Goal: Task Accomplishment & Management: Manage account settings

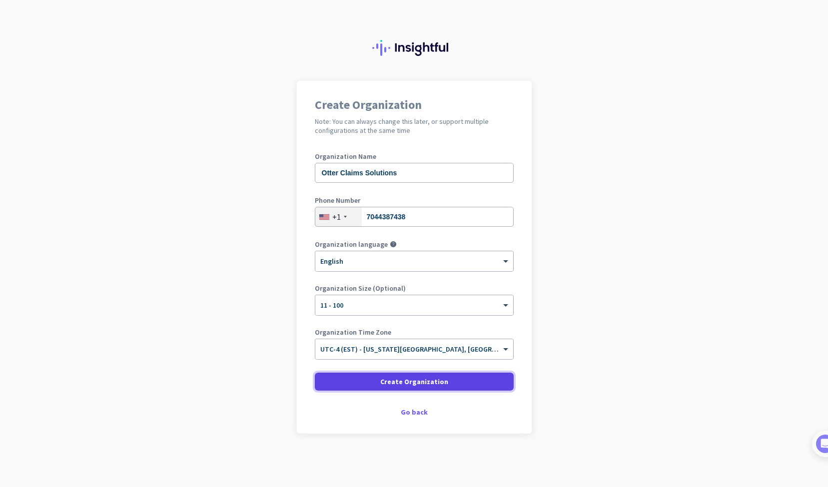
click at [419, 383] on span "Create Organization" at bounding box center [414, 382] width 68 height 10
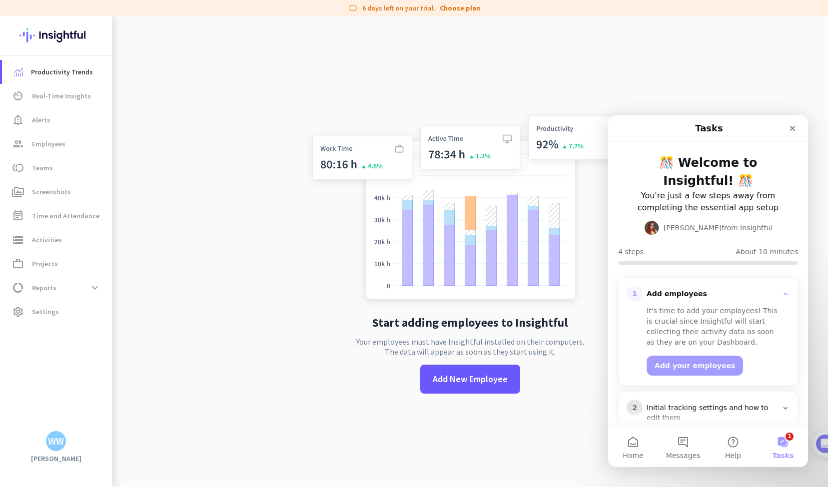
click at [221, 304] on app-no-employees "Start adding employees to Insightful Your employees must have Insightful instal…" at bounding box center [470, 259] width 716 height 487
click at [796, 127] on icon "Close" at bounding box center [792, 128] width 8 height 8
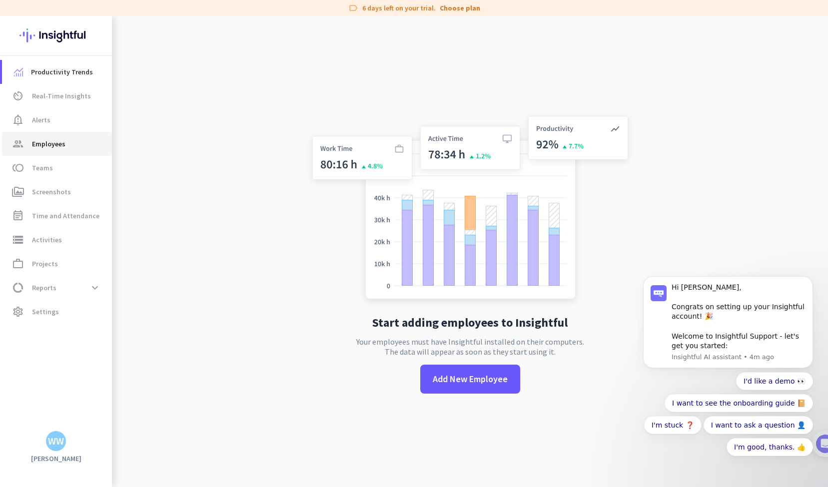
click at [54, 146] on span "Employees" at bounding box center [48, 144] width 33 height 12
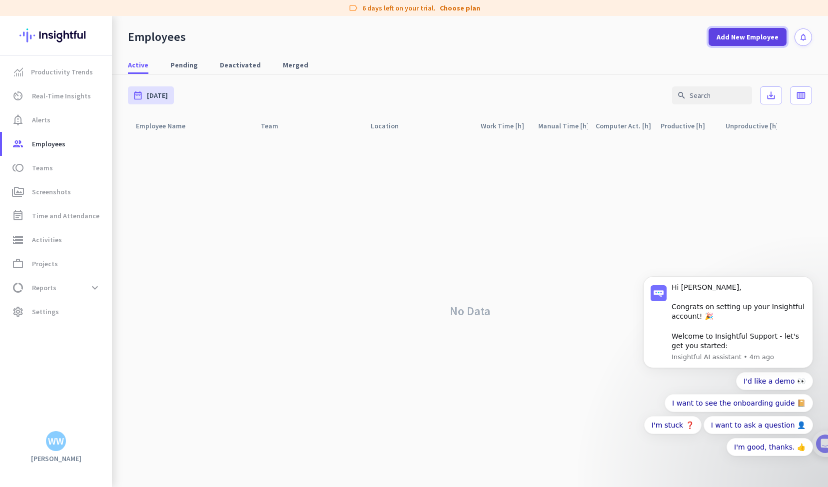
click at [737, 39] on span "Add New Employee" at bounding box center [747, 37] width 62 height 10
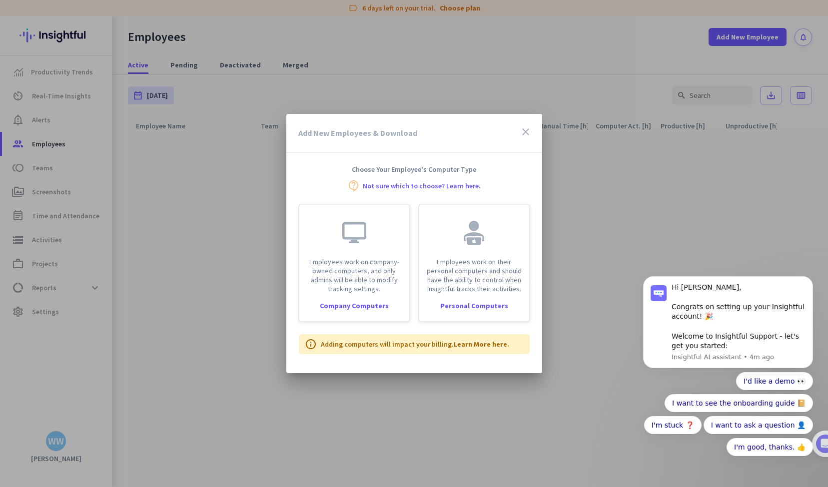
click at [527, 130] on icon "close" at bounding box center [526, 132] width 12 height 12
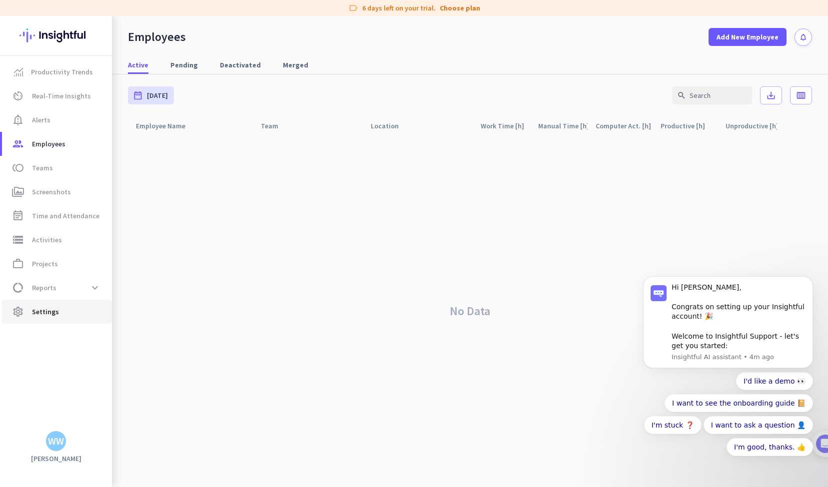
click at [53, 305] on link "settings Settings" at bounding box center [57, 312] width 110 height 24
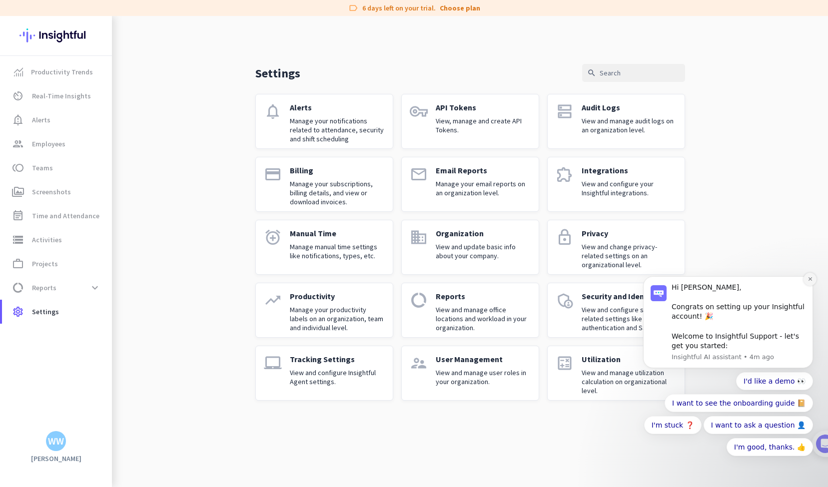
click at [811, 277] on icon "Dismiss notification" at bounding box center [809, 278] width 5 height 5
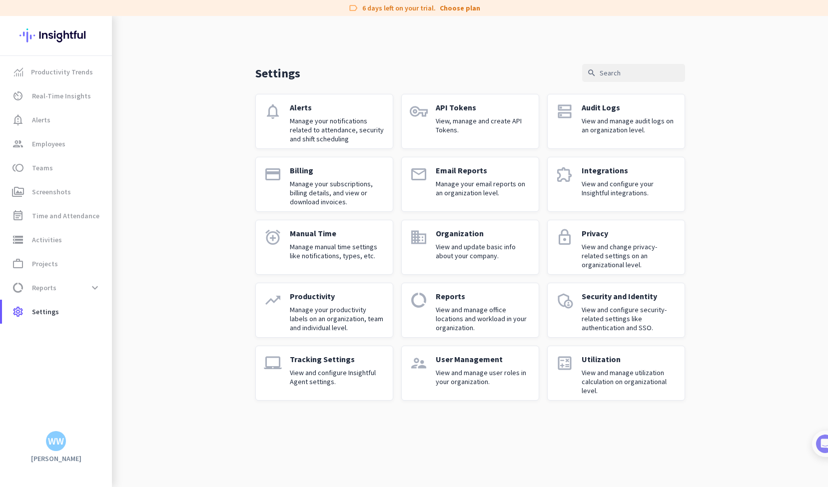
click at [323, 374] on p "View and configure Insightful Agent settings." at bounding box center [337, 377] width 95 height 18
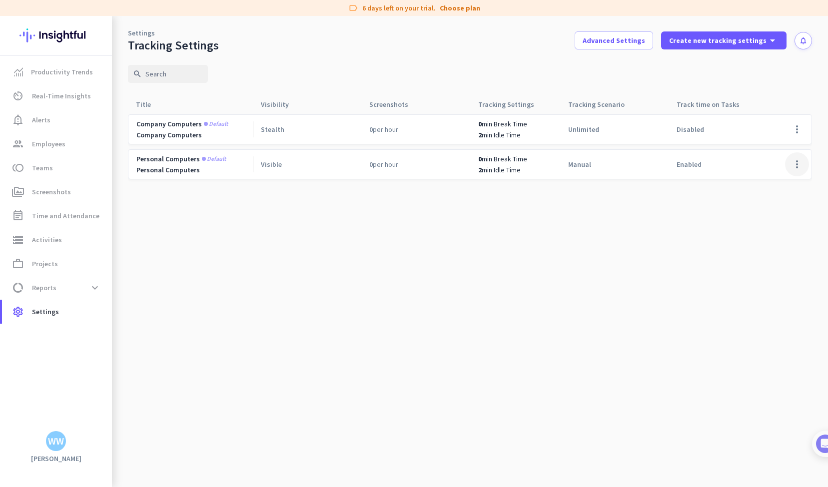
click at [799, 165] on span at bounding box center [797, 164] width 24 height 24
click at [763, 186] on span "Edit" at bounding box center [759, 185] width 12 height 9
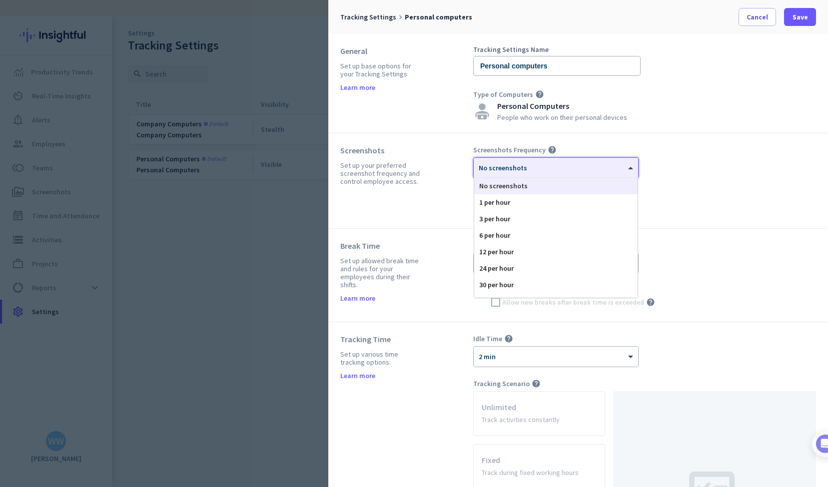
click at [524, 164] on div at bounding box center [556, 164] width 164 height 8
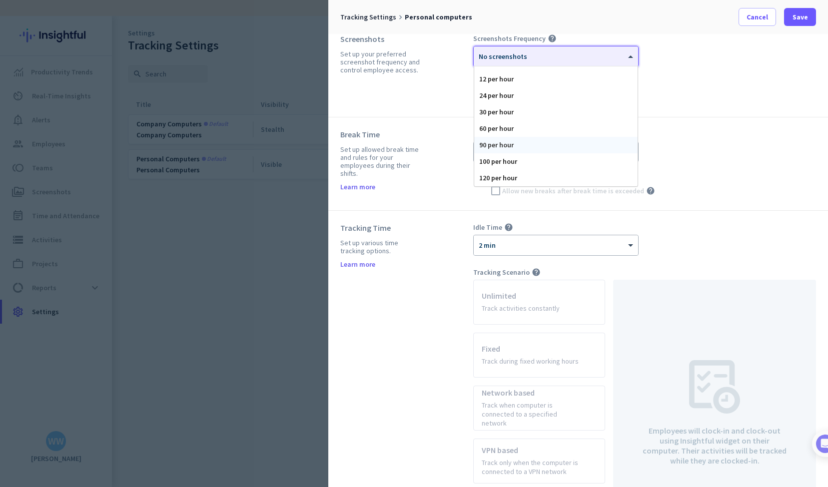
scroll to position [91, 0]
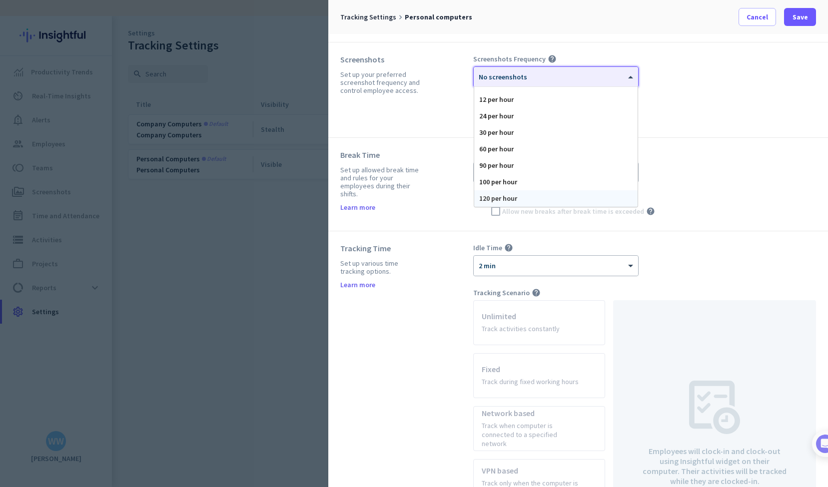
click at [512, 198] on div "120 per hour" at bounding box center [555, 198] width 163 height 16
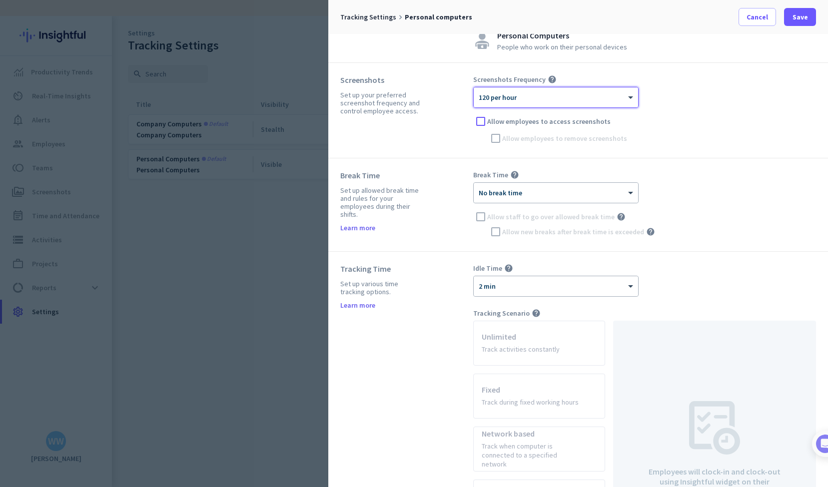
scroll to position [75, 0]
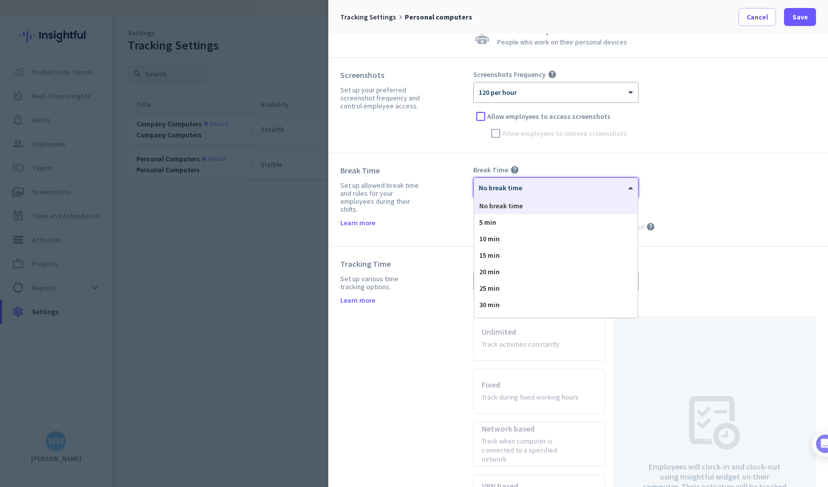
click at [613, 183] on div at bounding box center [556, 184] width 164 height 8
click at [496, 256] on span "15 min" at bounding box center [489, 255] width 20 height 9
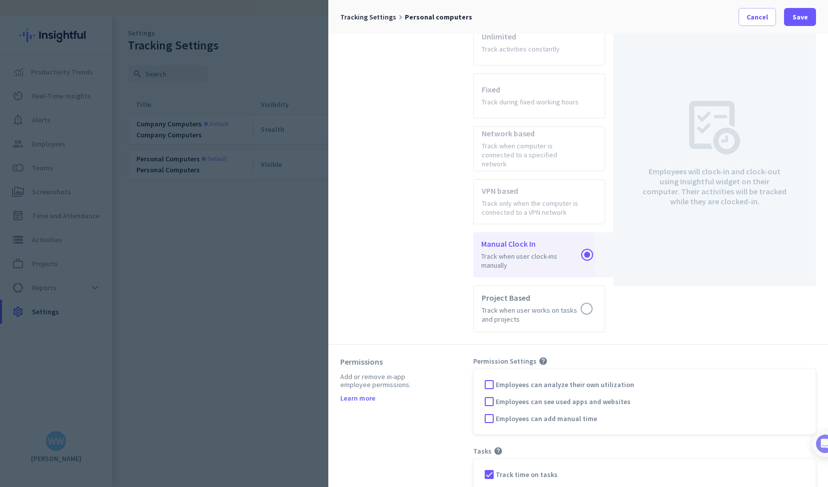
scroll to position [372, 0]
click at [585, 297] on label at bounding box center [539, 308] width 131 height 46
click at [0, 0] on input "radio" at bounding box center [0, 0] width 0 height 0
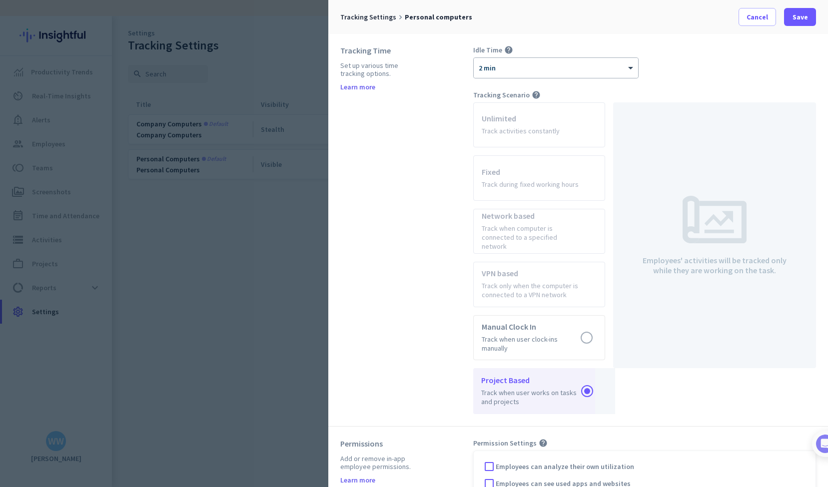
scroll to position [283, 0]
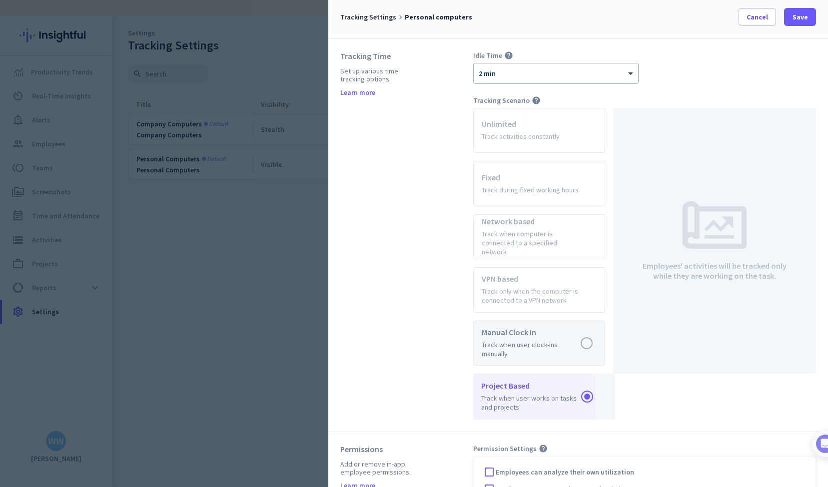
click at [587, 334] on label at bounding box center [539, 343] width 131 height 44
click at [0, 0] on input "radio" at bounding box center [0, 0] width 0 height 0
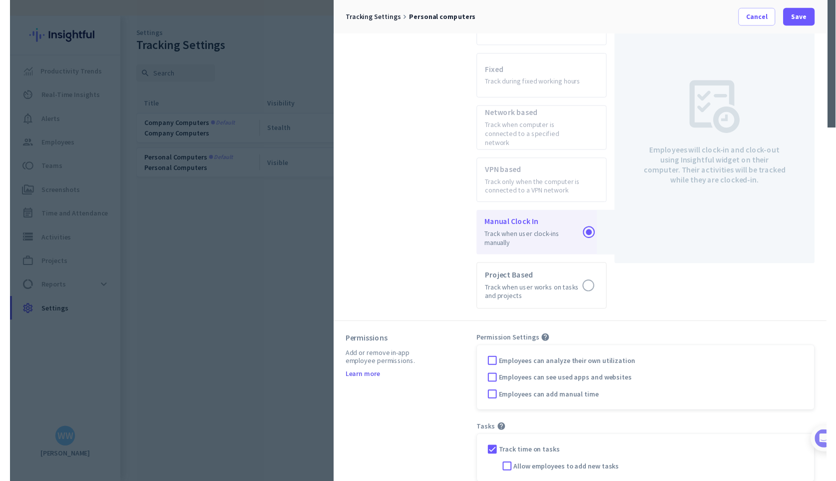
scroll to position [394, 0]
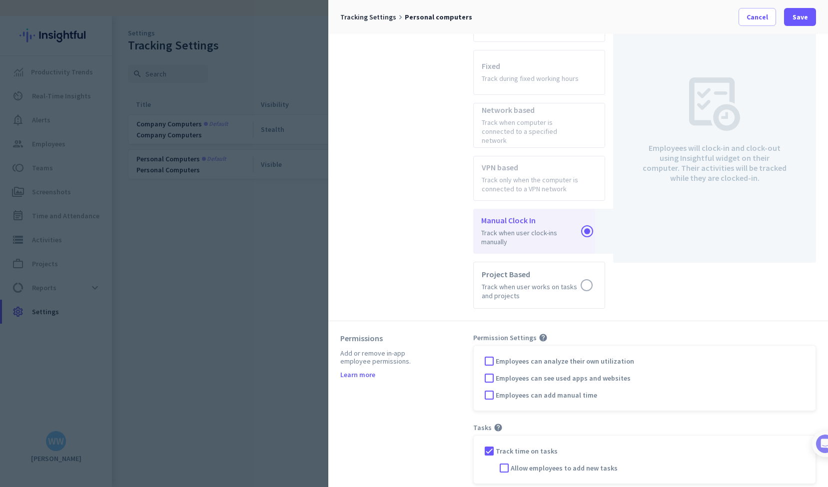
click at [442, 413] on div "Permissions Add or remove in-app employee permissions. Learn more" at bounding box center [406, 408] width 133 height 151
click at [503, 461] on div at bounding box center [504, 468] width 15 height 15
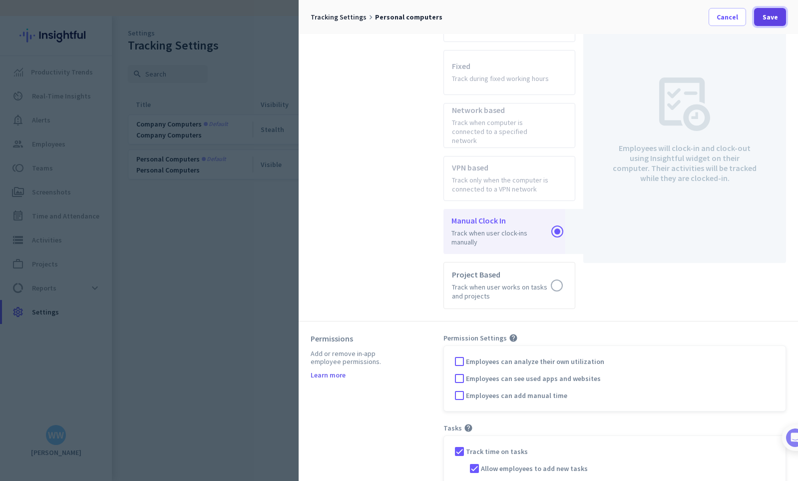
click at [772, 19] on span "Save" at bounding box center [770, 17] width 15 height 10
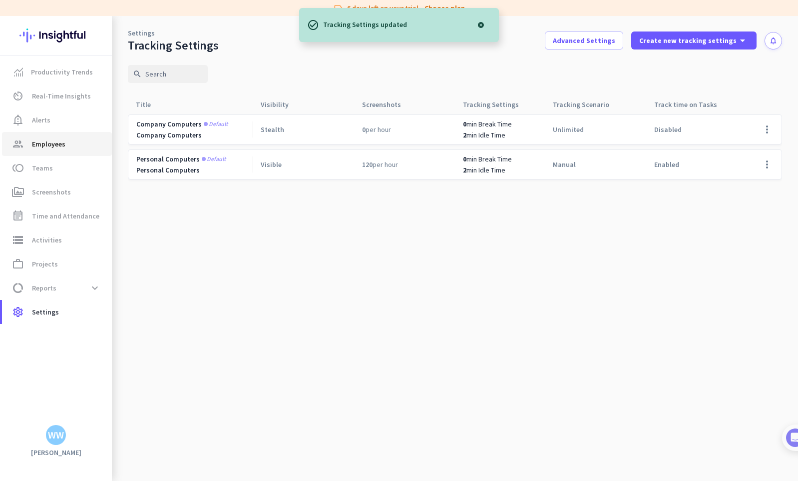
click at [53, 140] on span "Employees" at bounding box center [48, 144] width 33 height 12
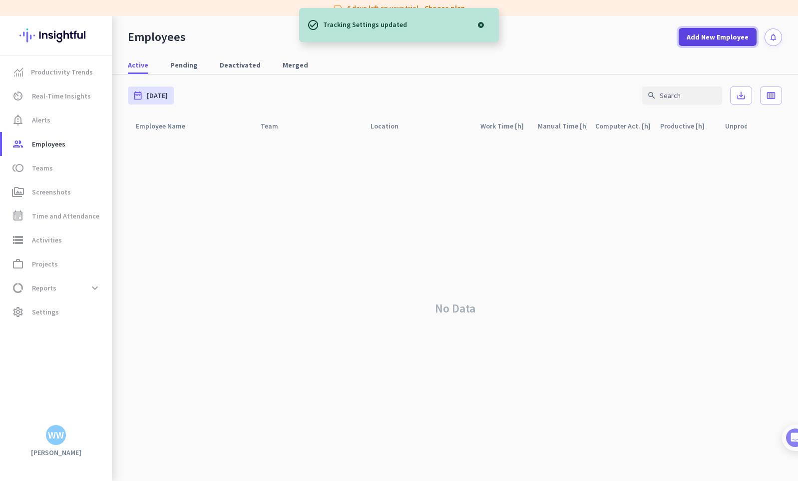
click at [702, 38] on span "Add New Employee" at bounding box center [718, 37] width 62 height 10
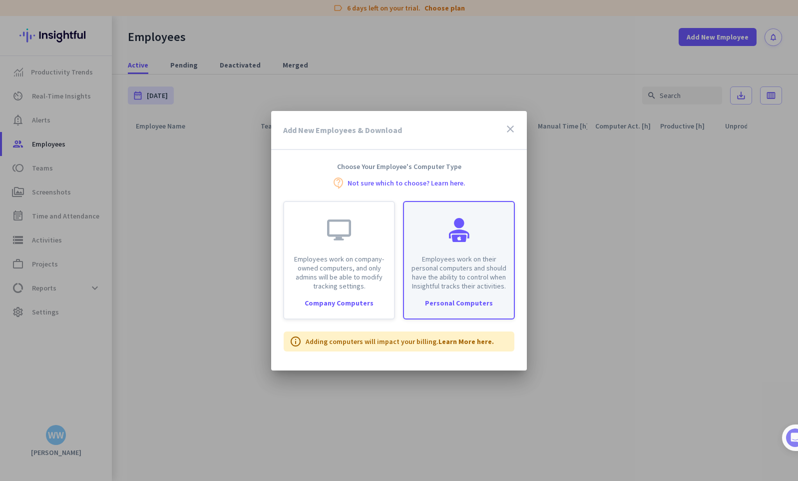
click at [454, 265] on p "Employees work on their personal computers and should have the ability to contr…" at bounding box center [459, 272] width 98 height 36
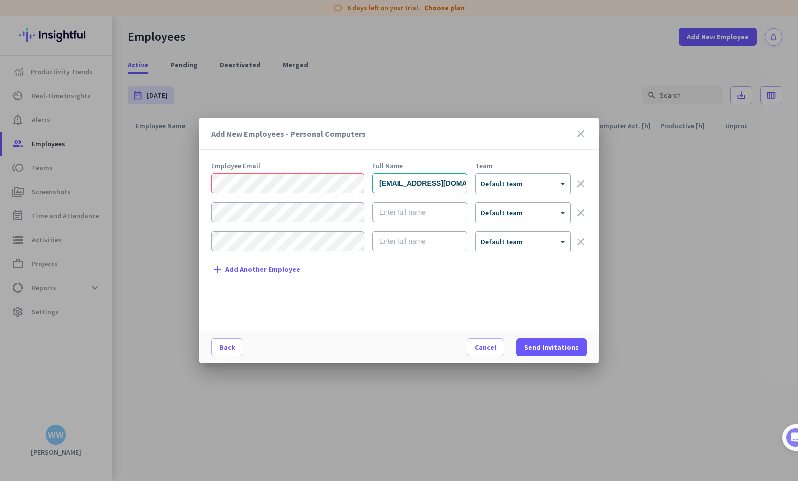
click at [510, 179] on div at bounding box center [523, 180] width 94 height 8
click at [506, 151] on div "Add New Employees - Personal Computers close Employee Email Full Name Team dsto…" at bounding box center [399, 240] width 400 height 245
click at [339, 301] on div "Employee Email Full Name Team dstolper@ottersolv.com × Default team clear × Def…" at bounding box center [403, 241] width 384 height 158
click at [466, 300] on div "Employee Email Full Name Team dstolper@ottersolv.com × Default team clear × Def…" at bounding box center [403, 241] width 384 height 158
click at [513, 311] on div "Employee Email Full Name Team dstolper@ottersolv.com × Default team clear × Def…" at bounding box center [403, 241] width 384 height 158
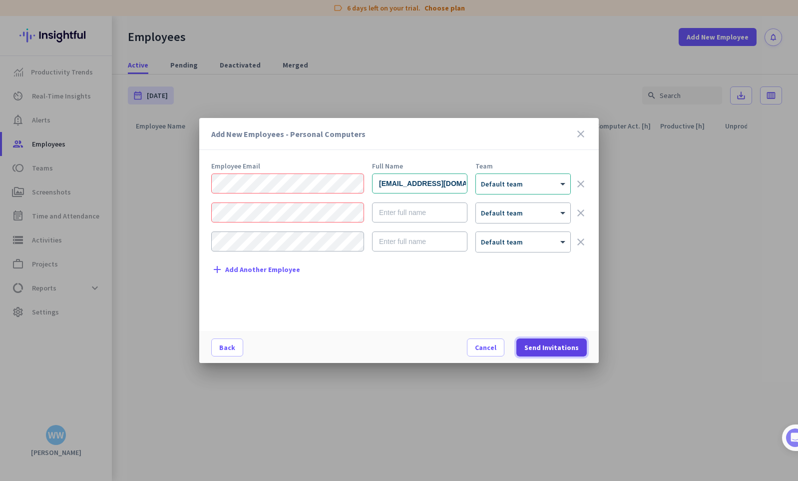
click at [556, 345] on span "Send Invitations" at bounding box center [552, 347] width 54 height 10
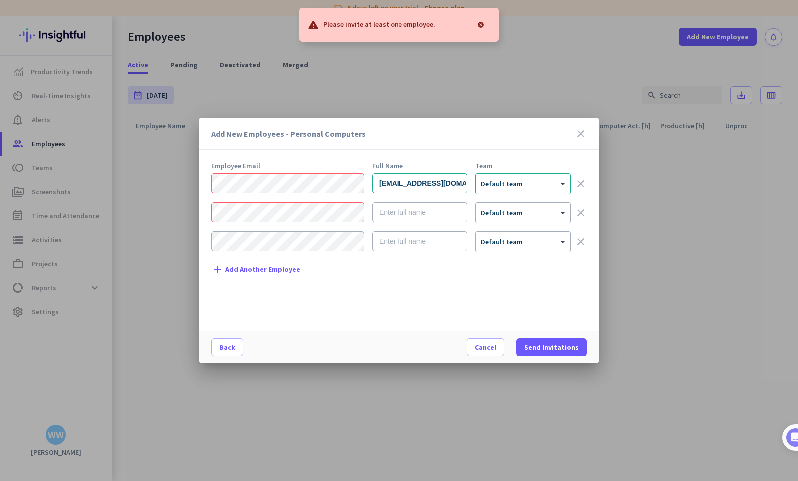
click at [391, 292] on div "Employee Email Full Name Team dstolper@ottersolv.com × Default team clear × Def…" at bounding box center [403, 241] width 384 height 158
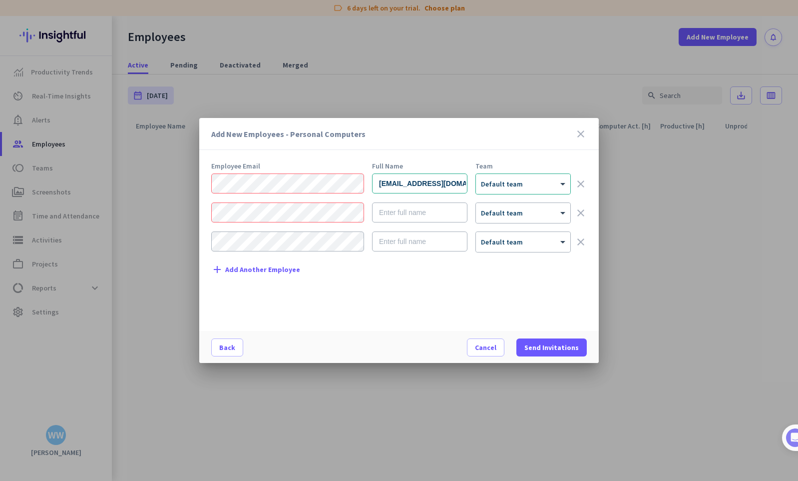
click at [583, 214] on icon "clear" at bounding box center [581, 213] width 12 height 12
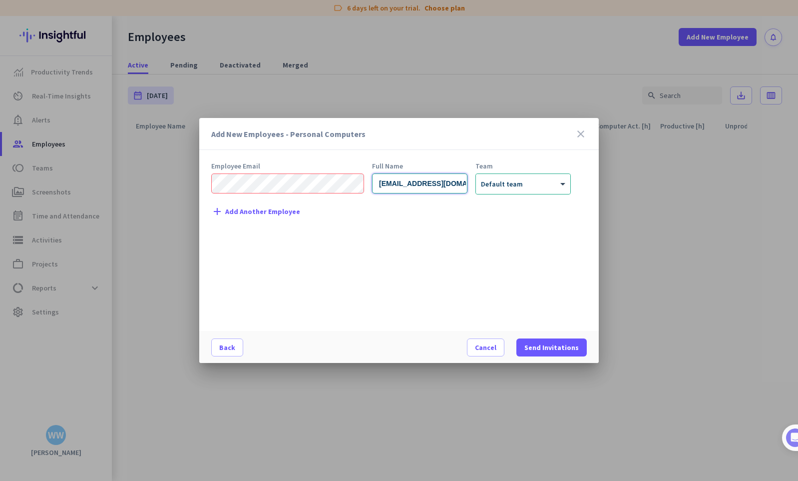
click at [452, 185] on input "dstolper@ottersolv.com" at bounding box center [419, 183] width 95 height 20
click at [413, 186] on input "dstolper@ottersolv.com" at bounding box center [419, 183] width 95 height 20
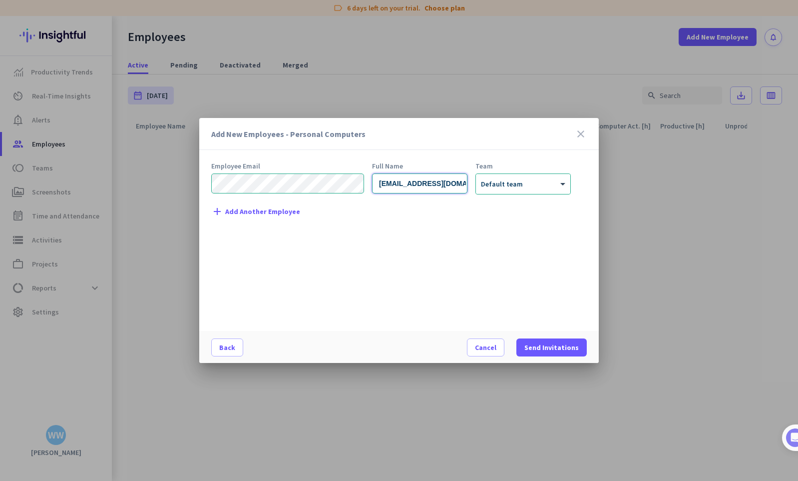
click at [413, 186] on input "dstolper@ottersolv.com" at bounding box center [419, 183] width 95 height 20
type input "David Stolper"
click at [455, 241] on div "Employee Email Full Name Team David Stolper × Default team clear add Add Anothe…" at bounding box center [403, 241] width 384 height 158
click at [538, 307] on div "Employee Email Full Name Team David Stolper × Default team clear add Add Anothe…" at bounding box center [403, 241] width 384 height 158
click at [542, 288] on div "Employee Email Full Name Team David Stolper × Default team clear add Add Anothe…" at bounding box center [403, 241] width 384 height 158
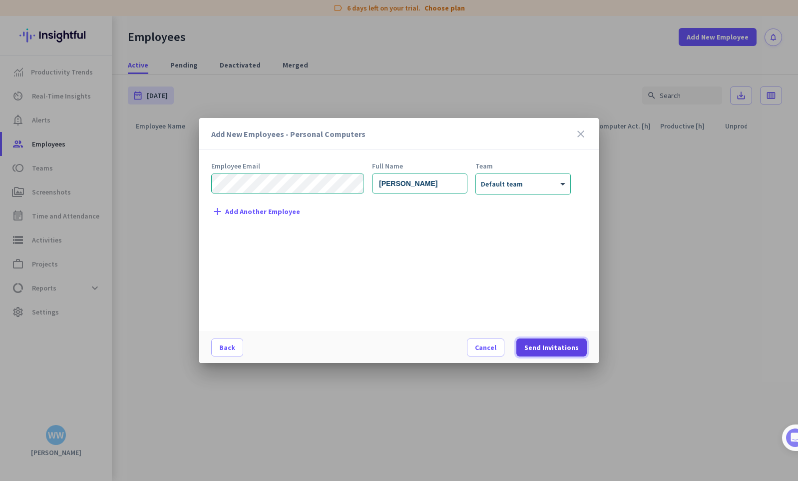
click at [545, 343] on span "Send Invitations" at bounding box center [552, 347] width 54 height 10
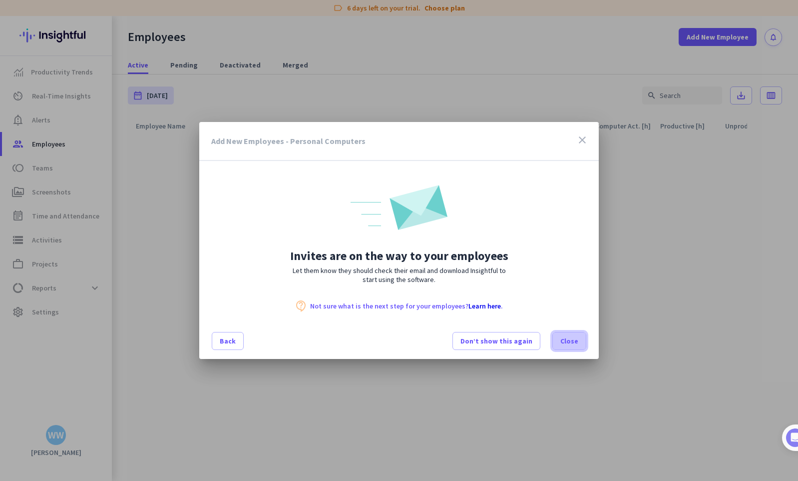
click at [577, 343] on span "Close" at bounding box center [570, 341] width 18 height 10
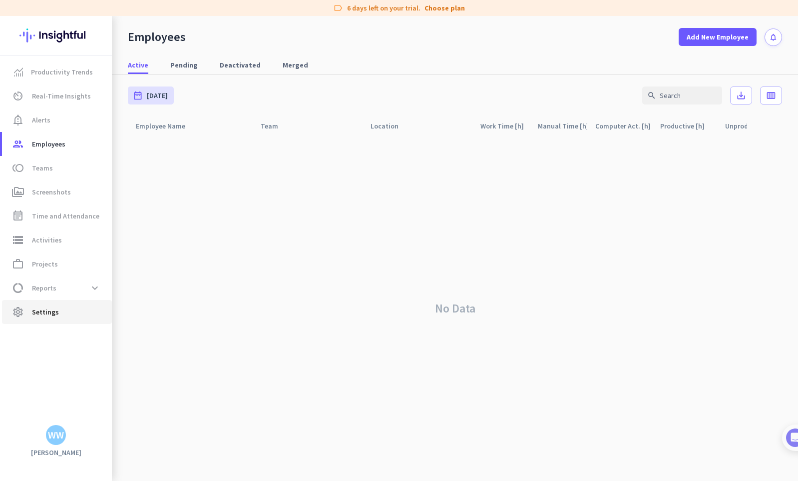
click at [70, 316] on span "settings Settings" at bounding box center [57, 312] width 94 height 12
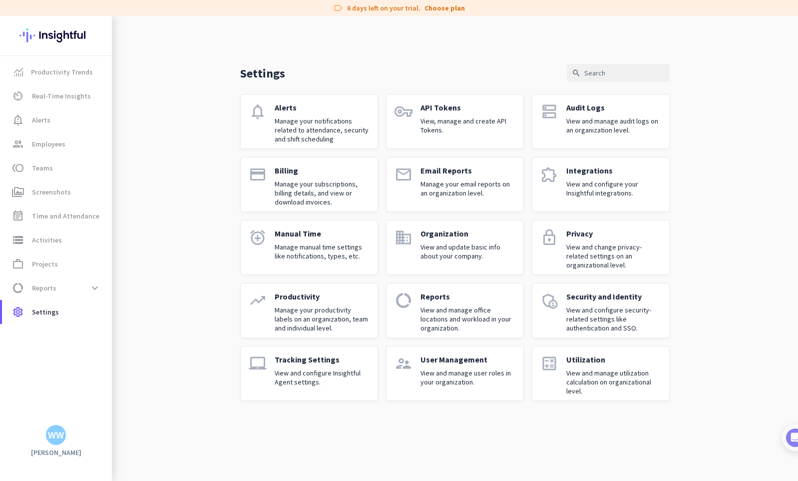
click at [479, 376] on p "View and manage user roles in your organization." at bounding box center [468, 377] width 95 height 18
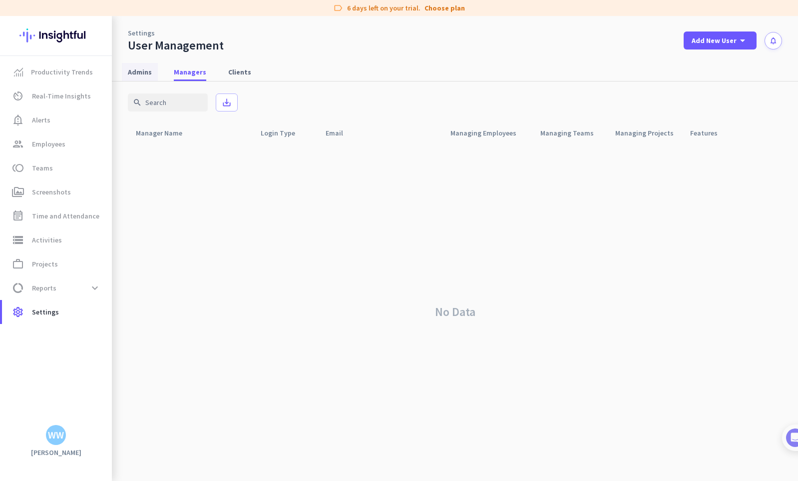
click at [143, 68] on span "Admins" at bounding box center [140, 72] width 24 height 10
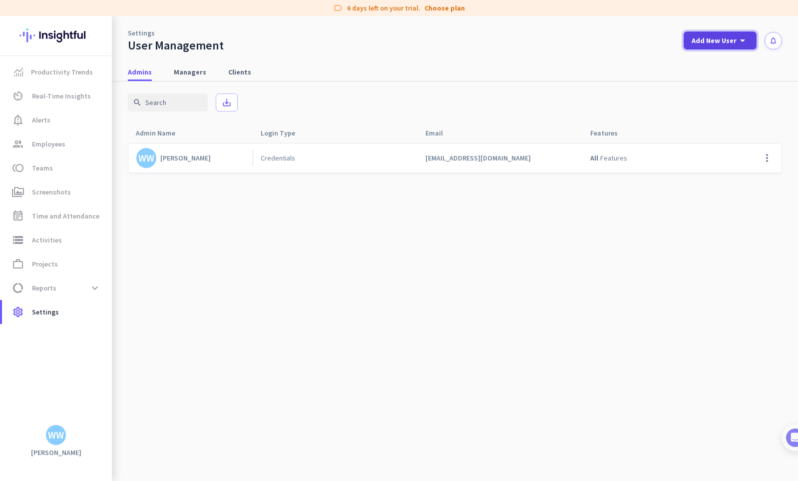
click at [745, 38] on icon "arrow_drop_down" at bounding box center [743, 40] width 12 height 12
click at [723, 64] on div "Admin" at bounding box center [719, 62] width 22 height 10
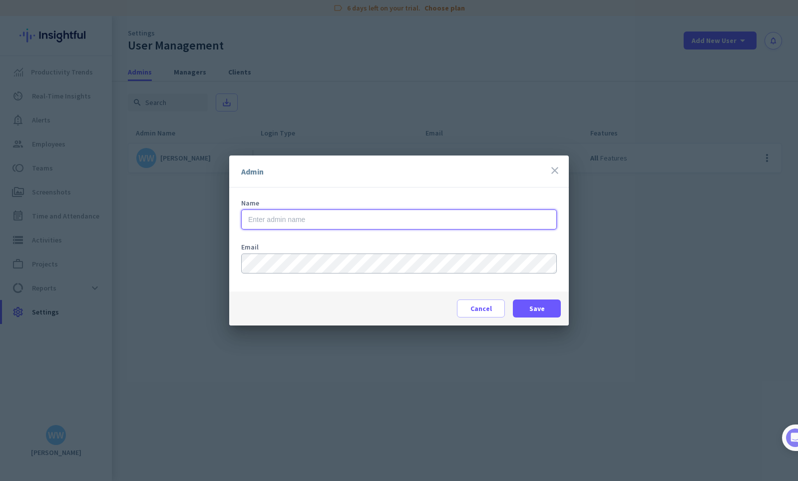
click at [282, 222] on input "text" at bounding box center [399, 219] width 316 height 20
click at [289, 220] on input "David" at bounding box center [399, 219] width 316 height 20
type input "David Stolper"
click at [324, 300] on div "Cancel Save" at bounding box center [399, 308] width 340 height 34
click at [409, 281] on div "Email" at bounding box center [399, 263] width 316 height 40
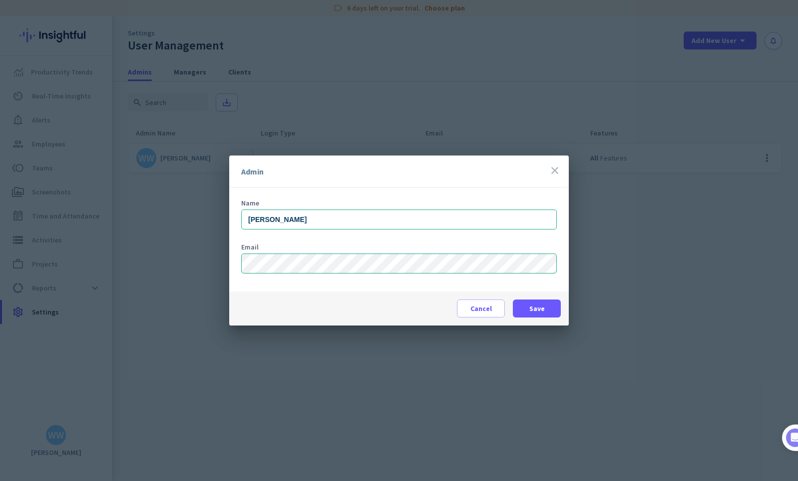
click at [390, 280] on div "Email" at bounding box center [399, 263] width 316 height 40
click at [387, 288] on form "Name David Stolper Email" at bounding box center [399, 245] width 316 height 92
click at [542, 306] on span "Save" at bounding box center [537, 308] width 15 height 10
